Goal: Task Accomplishment & Management: Complete application form

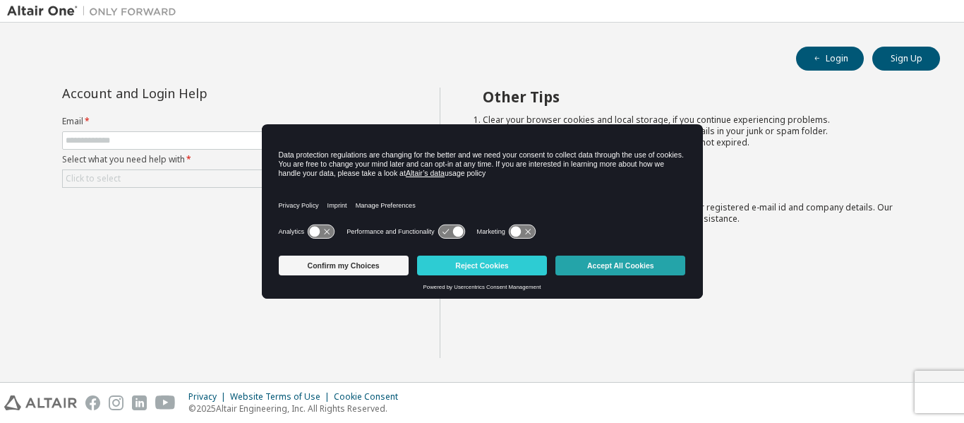
click at [590, 266] on button "Accept All Cookies" at bounding box center [621, 266] width 130 height 20
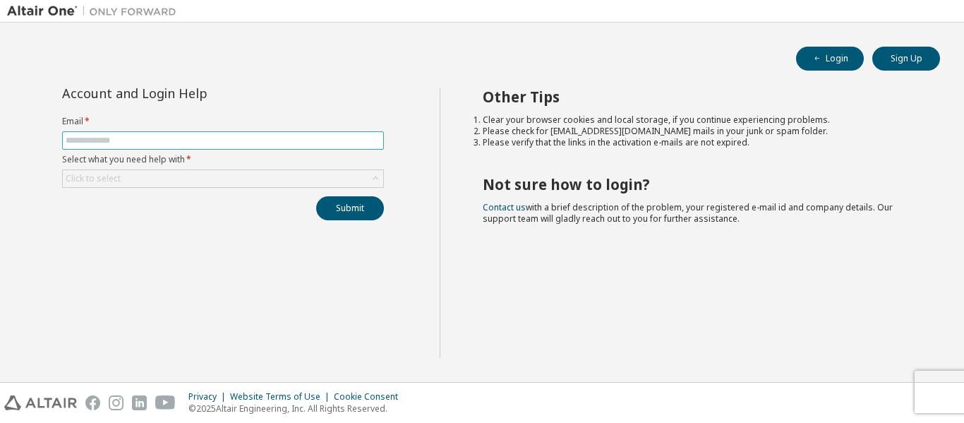
click at [184, 136] on input "text" at bounding box center [223, 140] width 315 height 11
type input "**********"
click at [192, 177] on div "Click to select" at bounding box center [223, 178] width 321 height 17
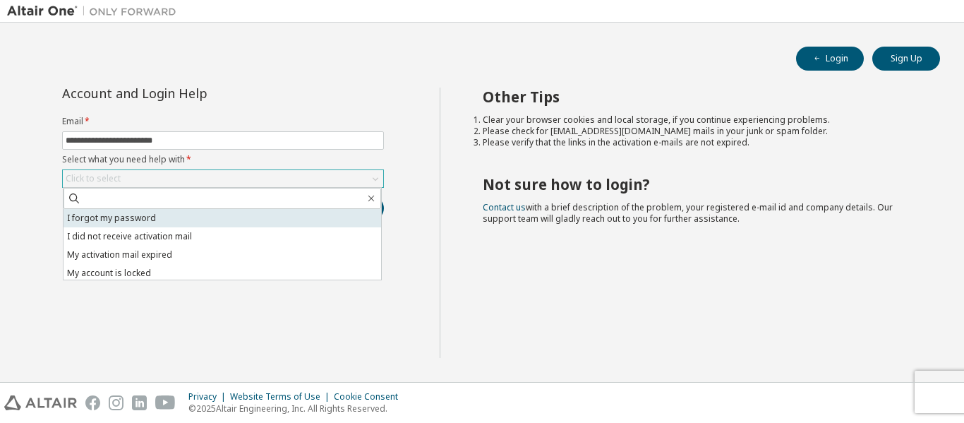
click at [152, 217] on li "I forgot my password" at bounding box center [223, 218] width 318 height 18
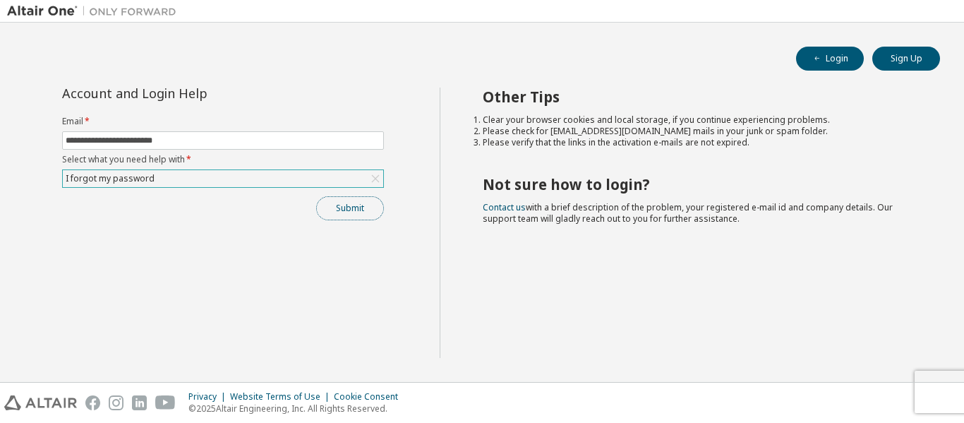
click at [347, 209] on button "Submit" at bounding box center [350, 208] width 68 height 24
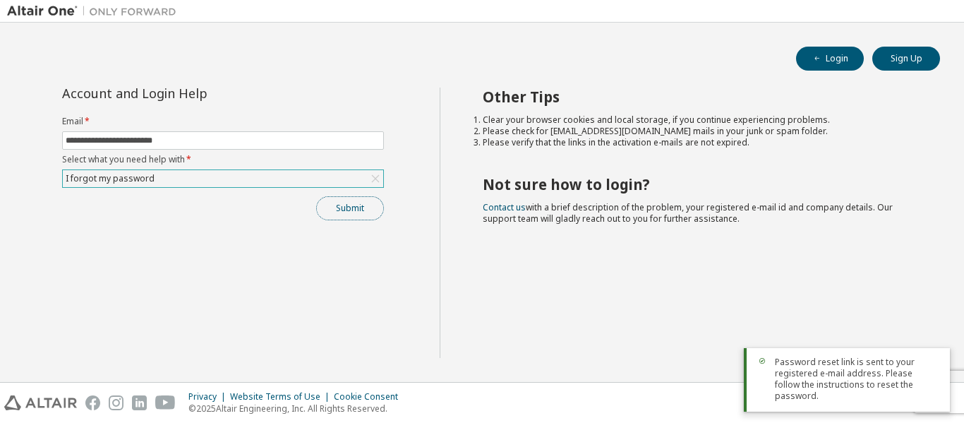
click at [359, 210] on button "Submit" at bounding box center [350, 208] width 68 height 24
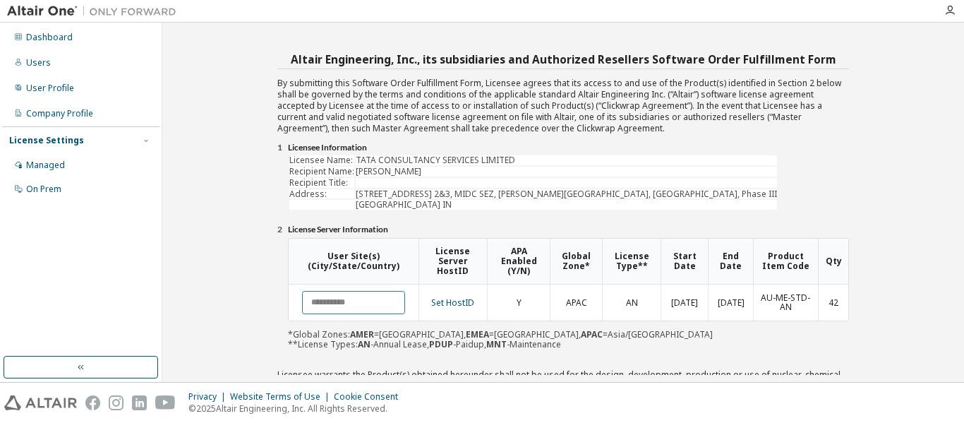
click at [341, 296] on input "text" at bounding box center [353, 302] width 103 height 23
click at [455, 300] on link "Set HostID" at bounding box center [452, 303] width 43 height 12
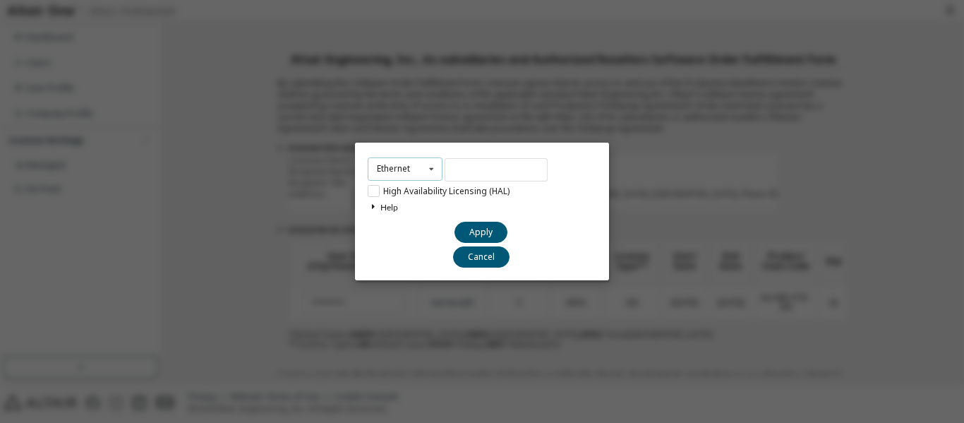
click at [399, 167] on div "Ethernet" at bounding box center [393, 169] width 33 height 8
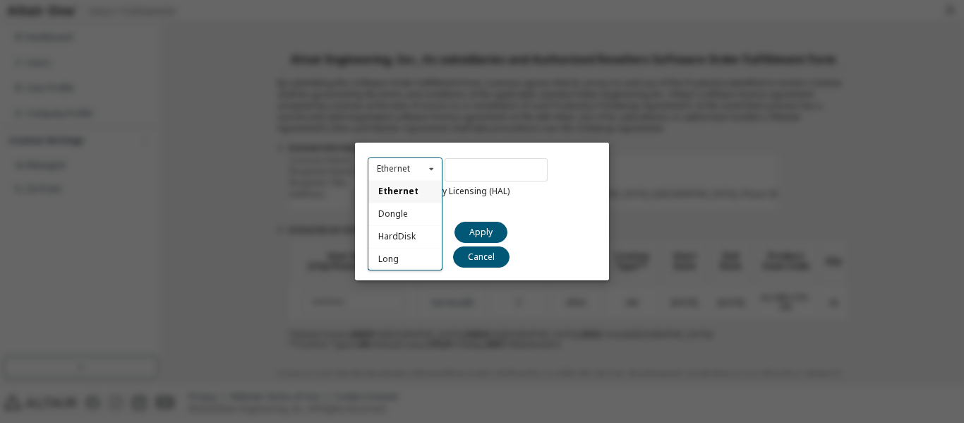
click at [399, 167] on div "Ethernet" at bounding box center [393, 169] width 33 height 8
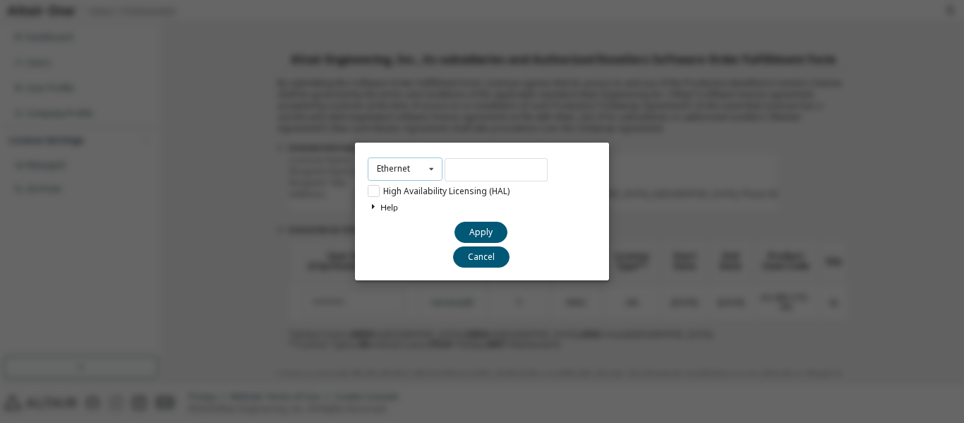
click at [401, 172] on div "Ethernet" at bounding box center [393, 169] width 33 height 8
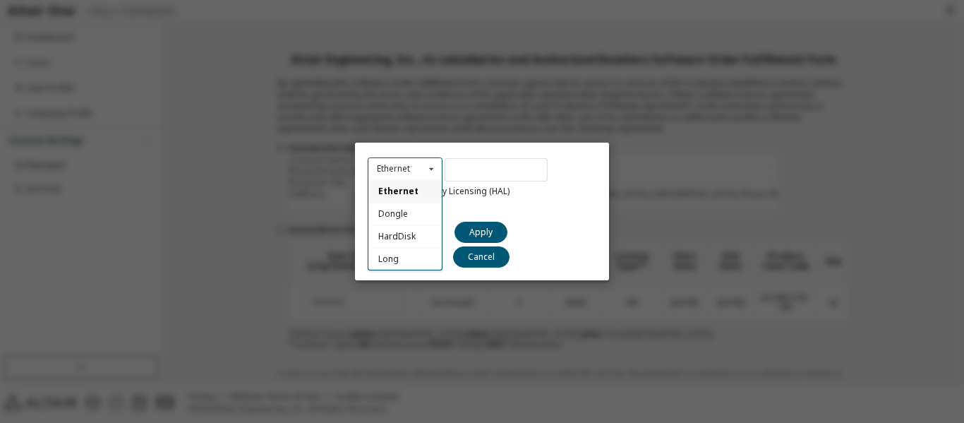
click at [401, 172] on div "Ethernet" at bounding box center [393, 169] width 33 height 8
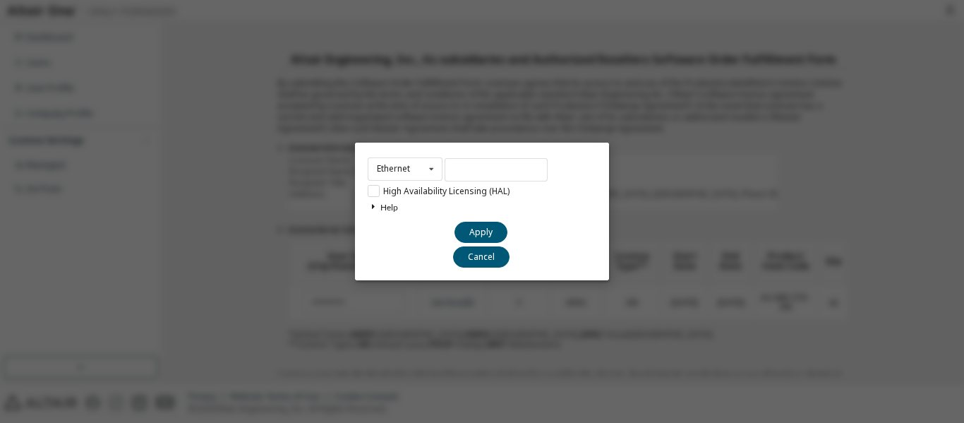
click at [541, 218] on div "Help You can find your hostid by running the Altair License Manager Utility on …" at bounding box center [482, 220] width 229 height 45
click at [474, 255] on button "Cancel" at bounding box center [481, 256] width 56 height 21
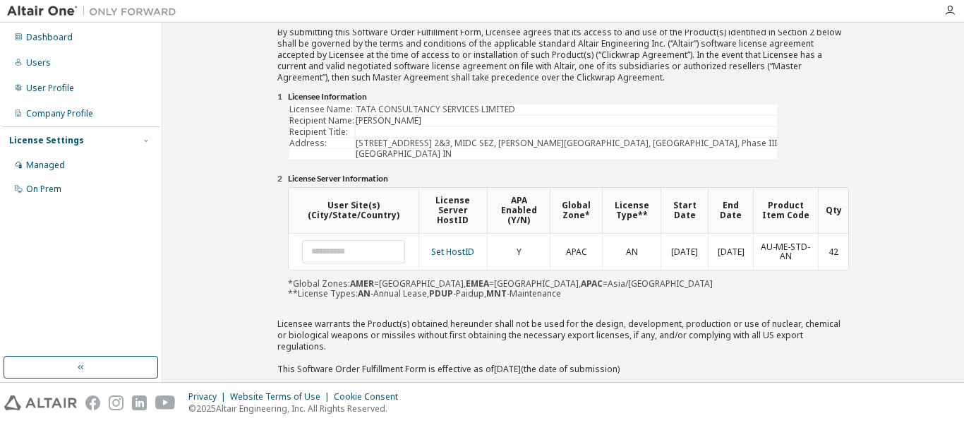
scroll to position [26, 0]
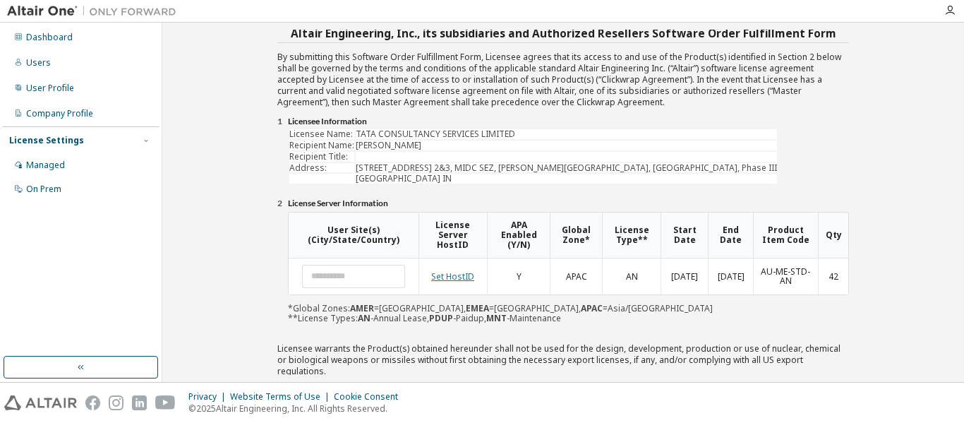
click at [457, 274] on link "Set HostID" at bounding box center [452, 276] width 43 height 12
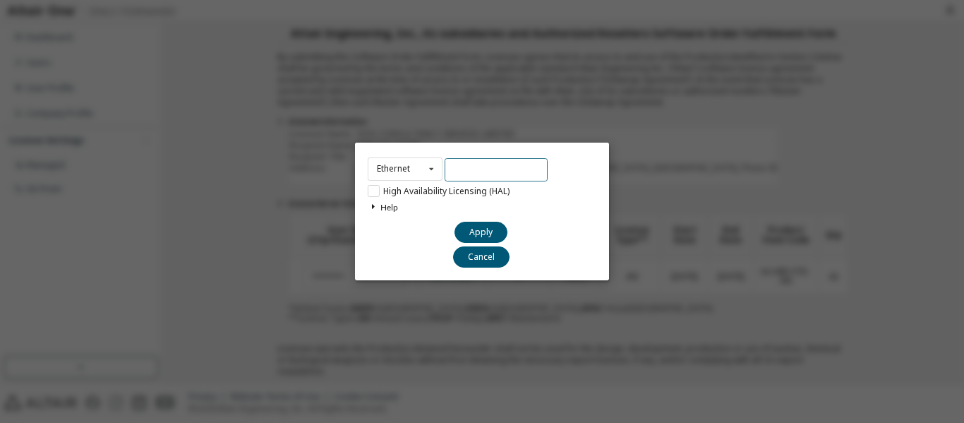
click at [450, 174] on input "text" at bounding box center [496, 169] width 103 height 23
paste input "**********"
type input "**********"
click at [477, 227] on button "Apply" at bounding box center [481, 232] width 53 height 21
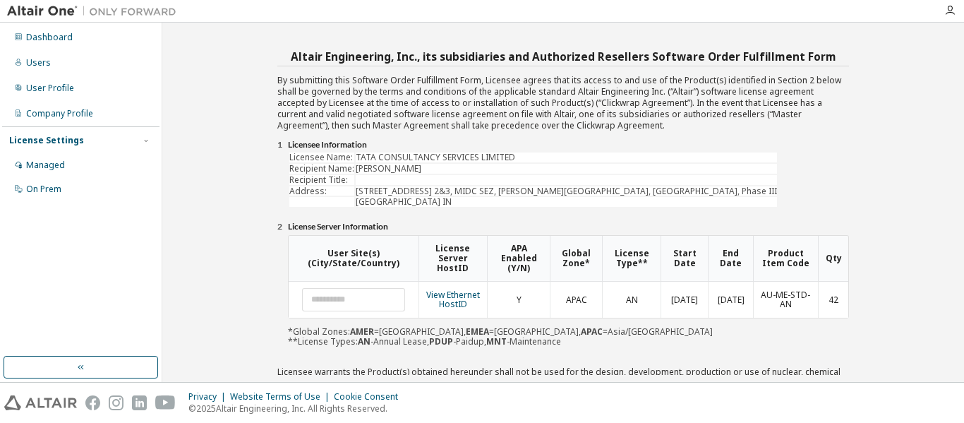
scroll to position [0, 0]
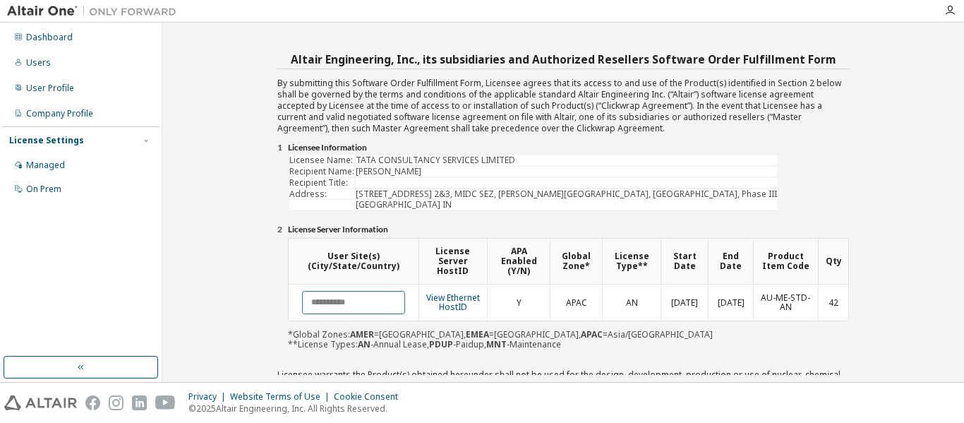
click at [391, 306] on input "text" at bounding box center [353, 302] width 103 height 23
click at [639, 340] on div "User Site(s) (City/State/Country) License Server HostID APA Enabled (Y/N) Globa…" at bounding box center [568, 294] width 561 height 112
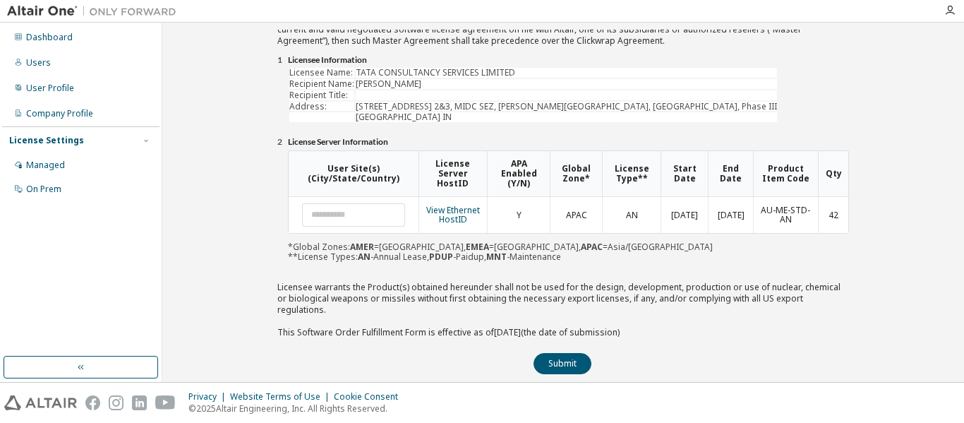
scroll to position [97, 0]
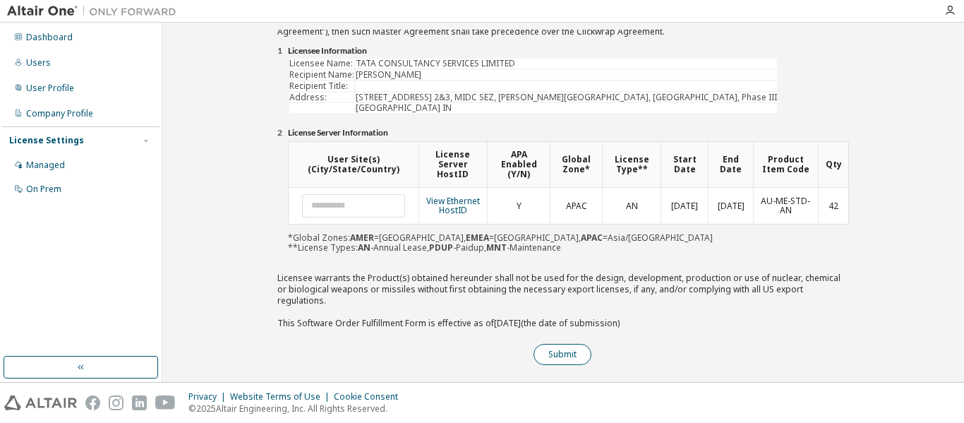
click at [561, 350] on button "Submit" at bounding box center [563, 354] width 58 height 21
